Goal: Navigation & Orientation: Find specific page/section

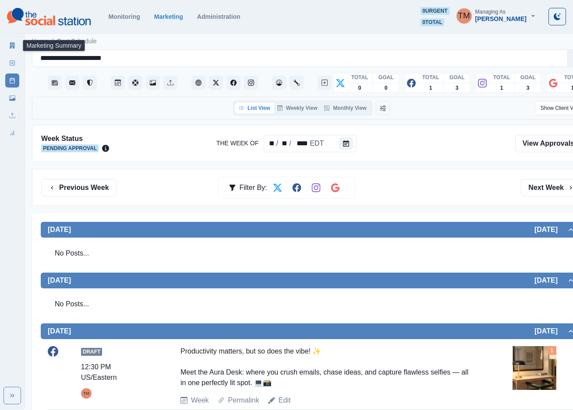
click at [8, 41] on link "Marketing Summary" at bounding box center [12, 46] width 14 height 14
click at [8, 98] on link "Media Library" at bounding box center [12, 98] width 14 height 14
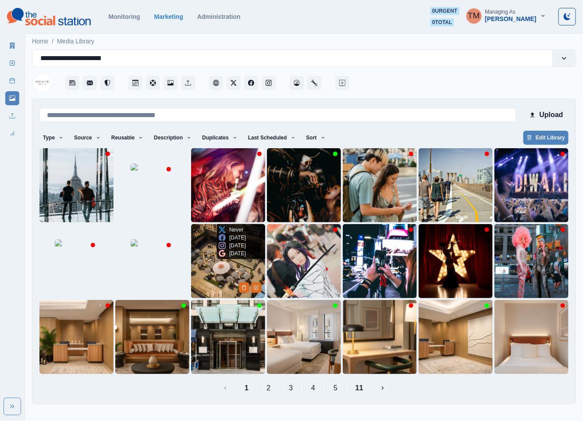
click at [209, 272] on img at bounding box center [228, 261] width 74 height 74
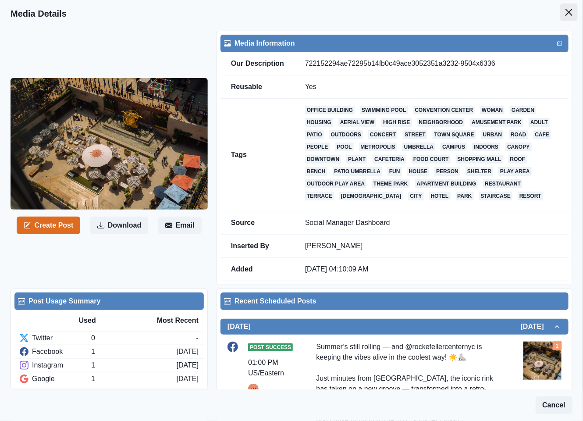
click at [565, 15] on icon "Close" at bounding box center [568, 12] width 7 height 7
